Goal: Navigation & Orientation: Understand site structure

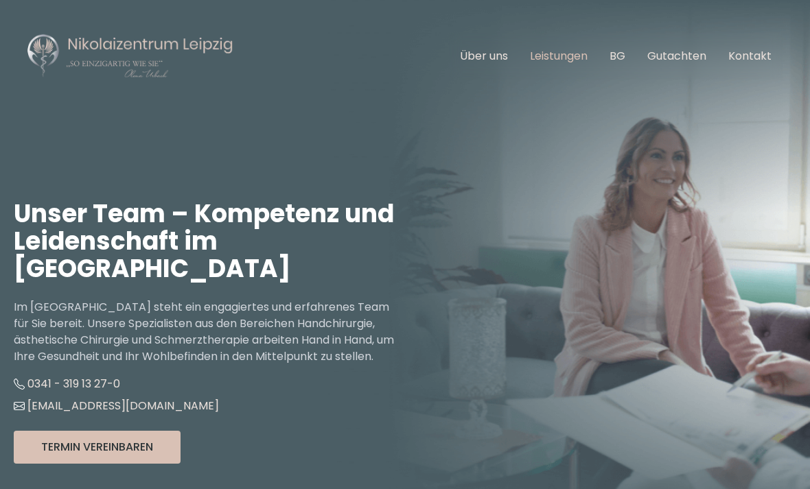
click at [564, 62] on link "Leistungen" at bounding box center [559, 56] width 58 height 16
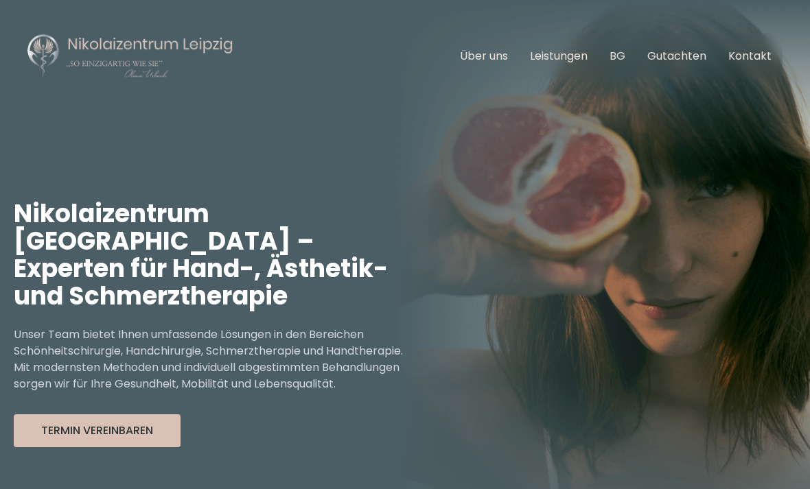
scroll to position [508, 0]
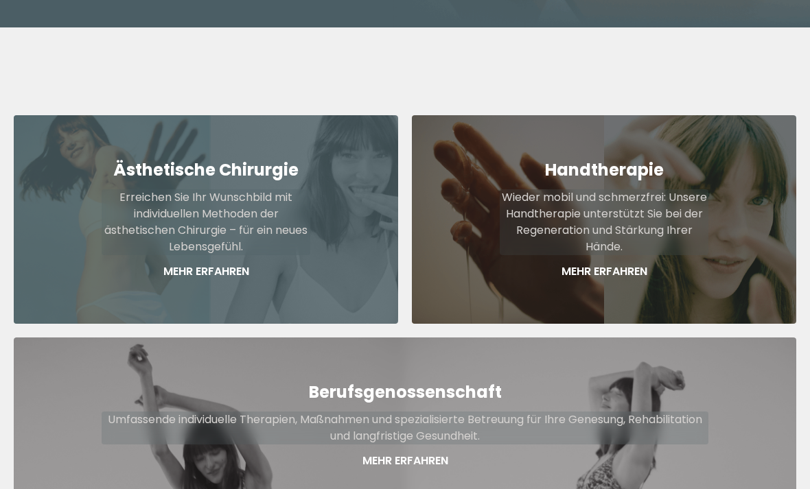
click at [280, 191] on p "Erreichen Sie Ihr Wunschbild mit individuellen Methoden der ästhetischen Chirur…" at bounding box center [206, 222] width 209 height 66
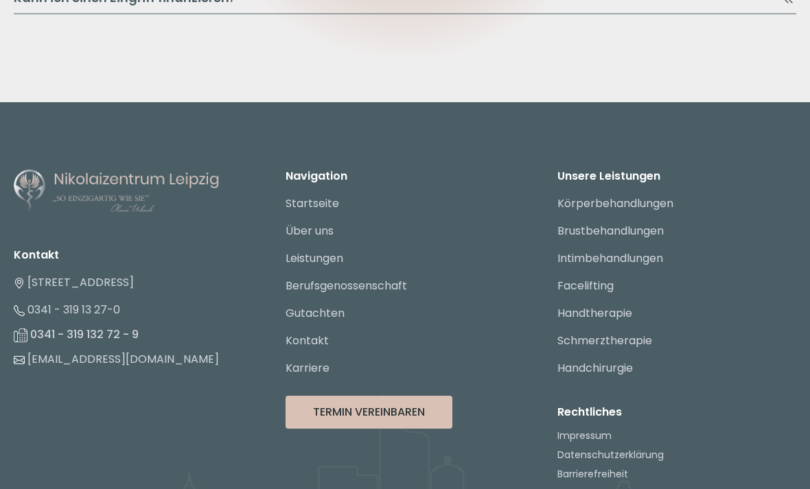
scroll to position [1874, 0]
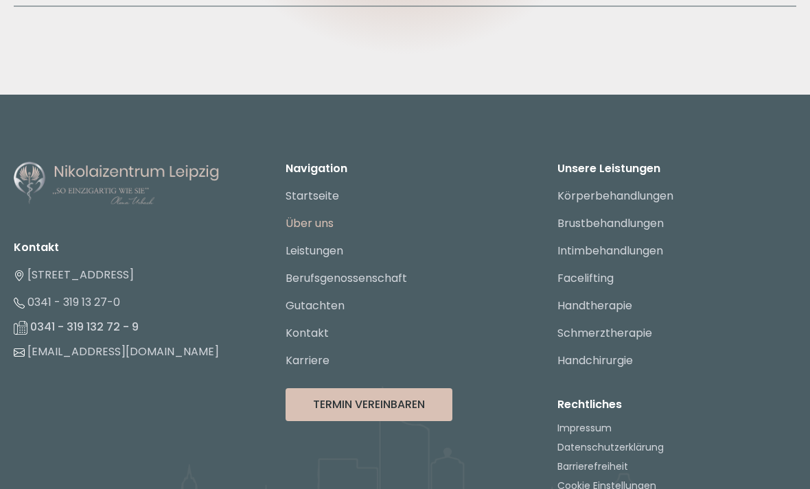
click at [325, 232] on link "Über uns" at bounding box center [309, 224] width 48 height 16
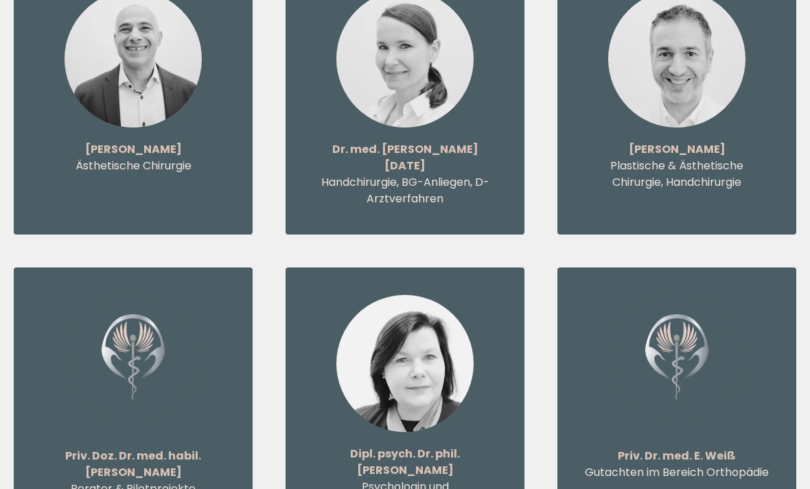
scroll to position [1876, 0]
click at [671, 326] on img at bounding box center [676, 359] width 130 height 126
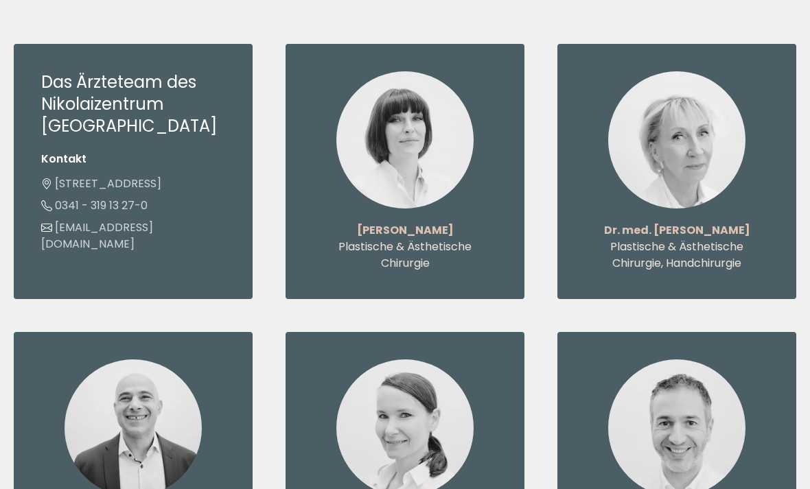
scroll to position [1474, 0]
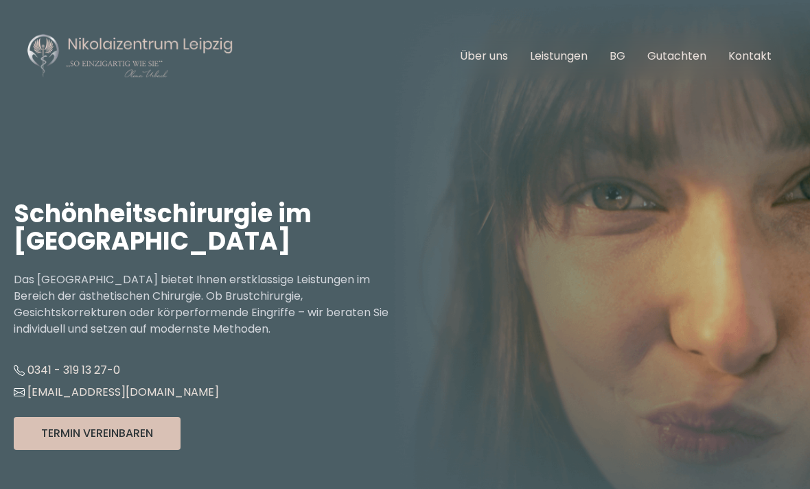
scroll to position [1919, 0]
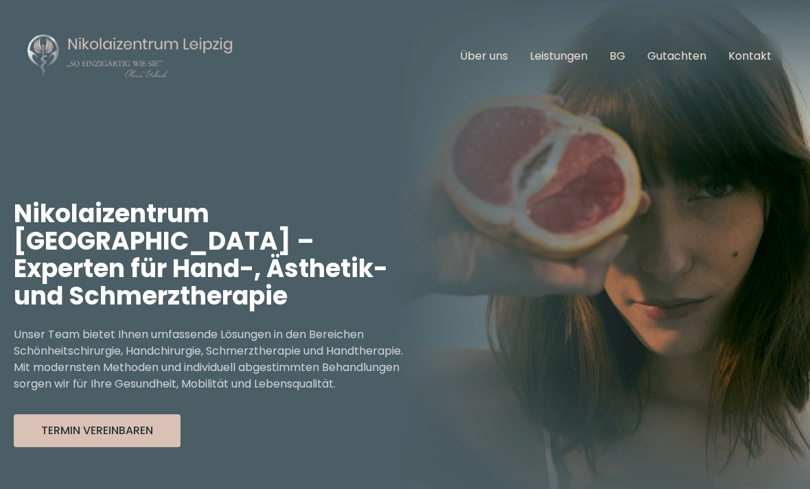
scroll to position [508, 0]
